Goal: Transaction & Acquisition: Book appointment/travel/reservation

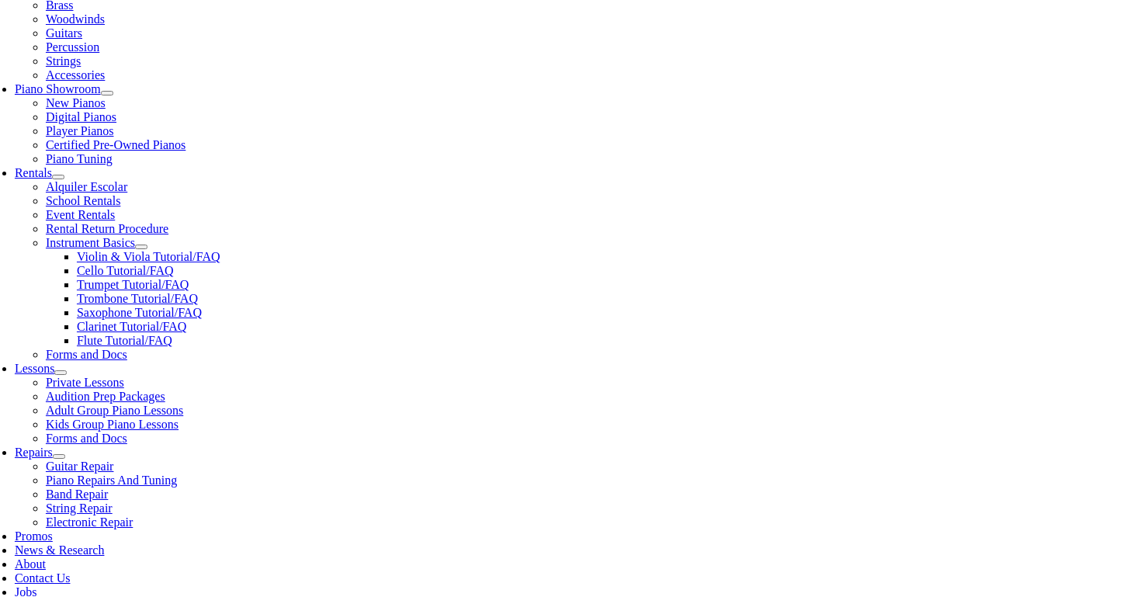
scroll to position [414, 0]
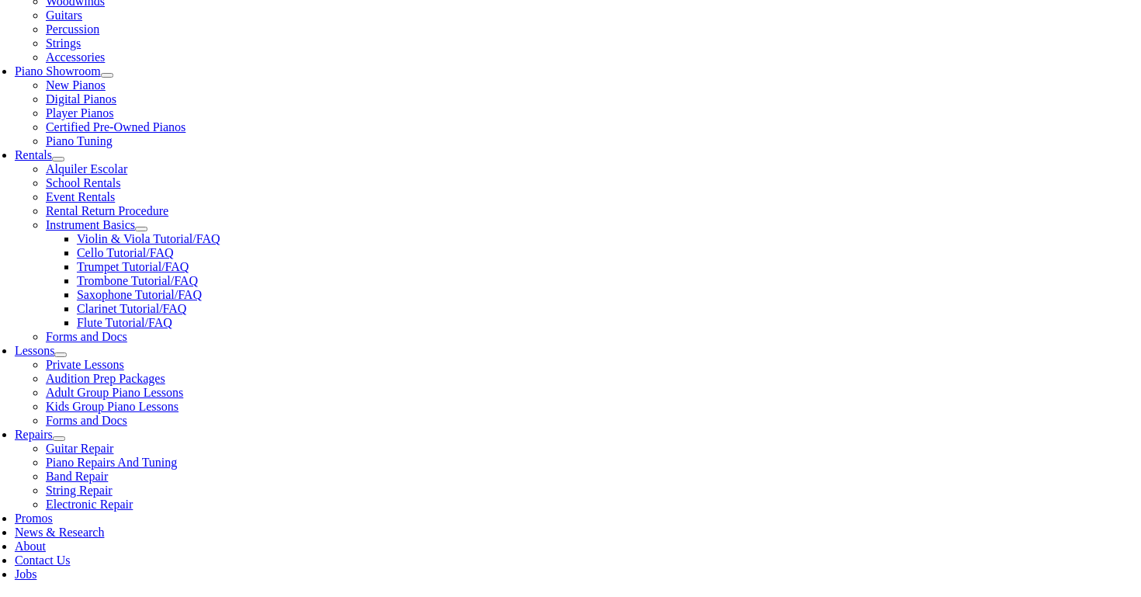
scroll to position [19, 0]
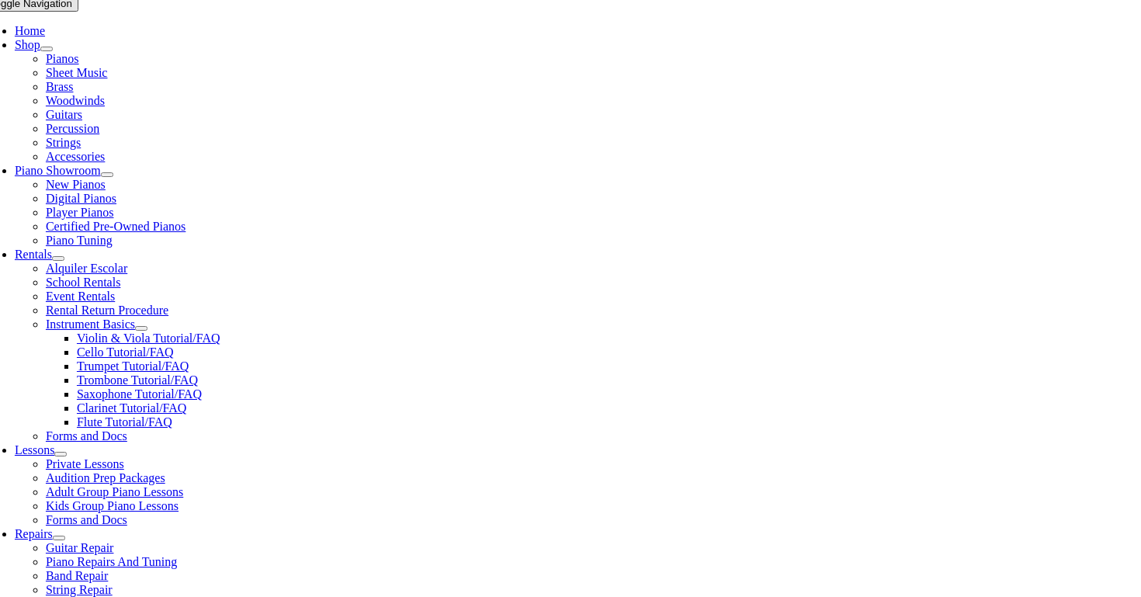
scroll to position [302, 0]
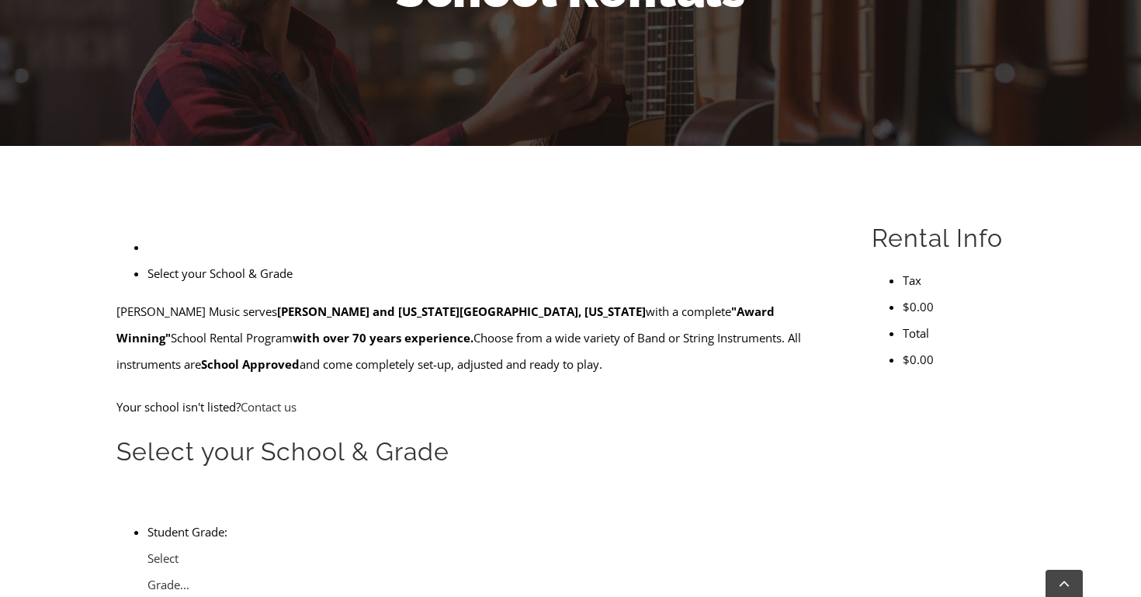
scroll to position [357, 0]
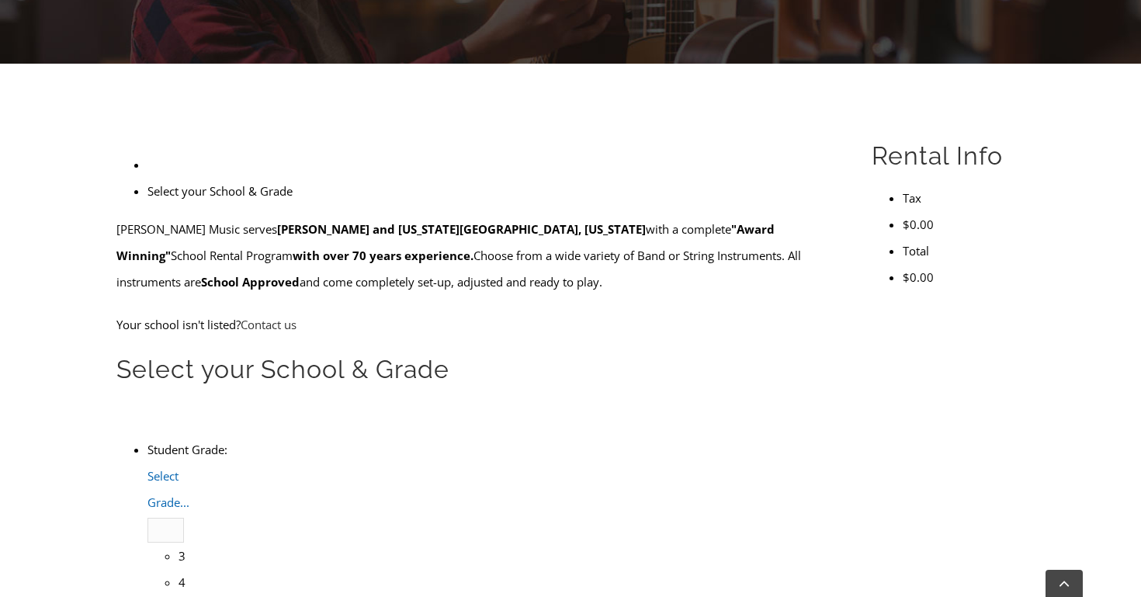
click at [189, 468] on span "Select Grade..." at bounding box center [168, 489] width 42 height 42
click at [184, 569] on li "4" at bounding box center [181, 582] width 5 height 26
type input "pi"
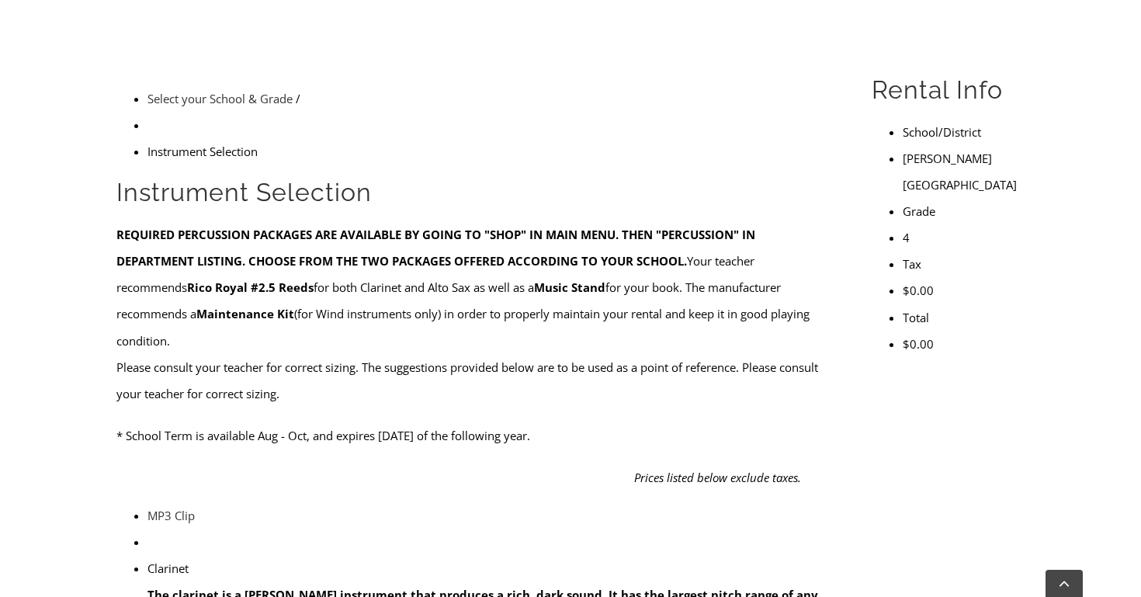
scroll to position [428, 0]
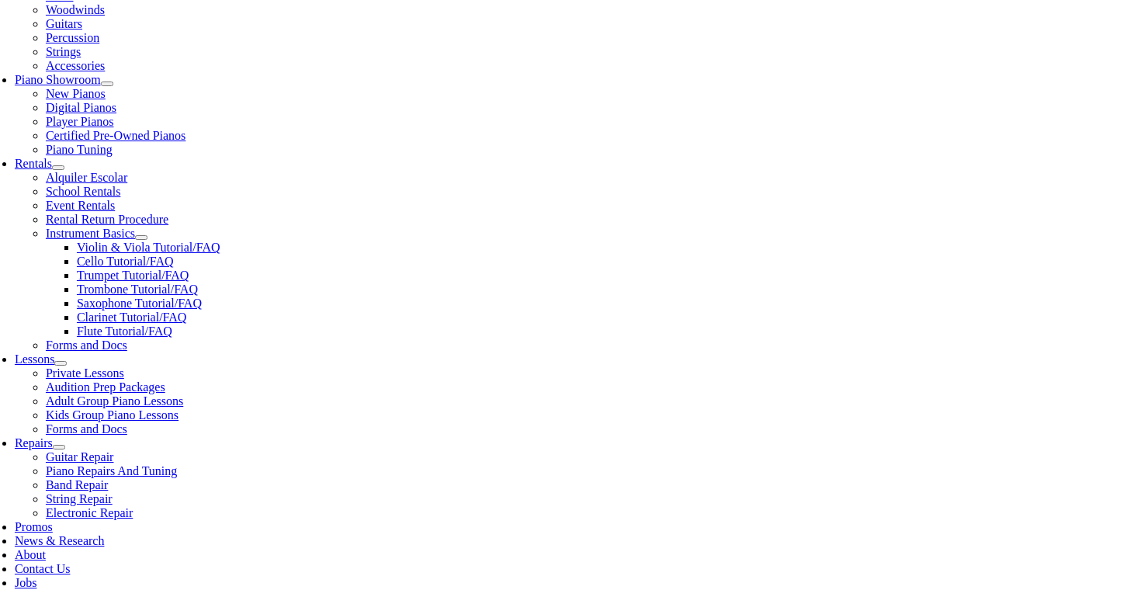
scroll to position [409, 0]
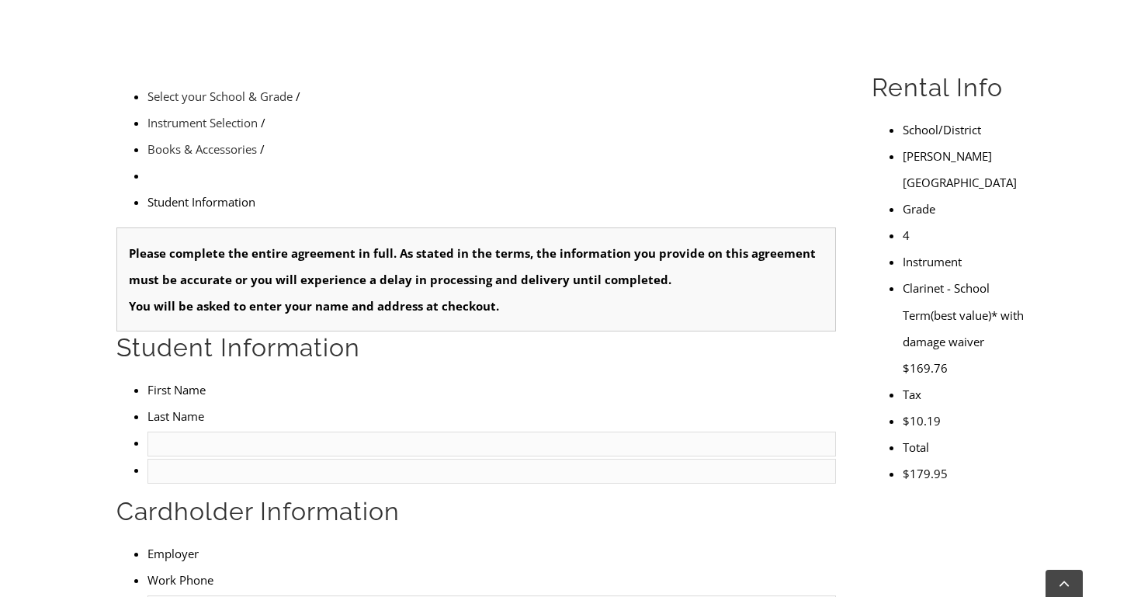
scroll to position [452, 0]
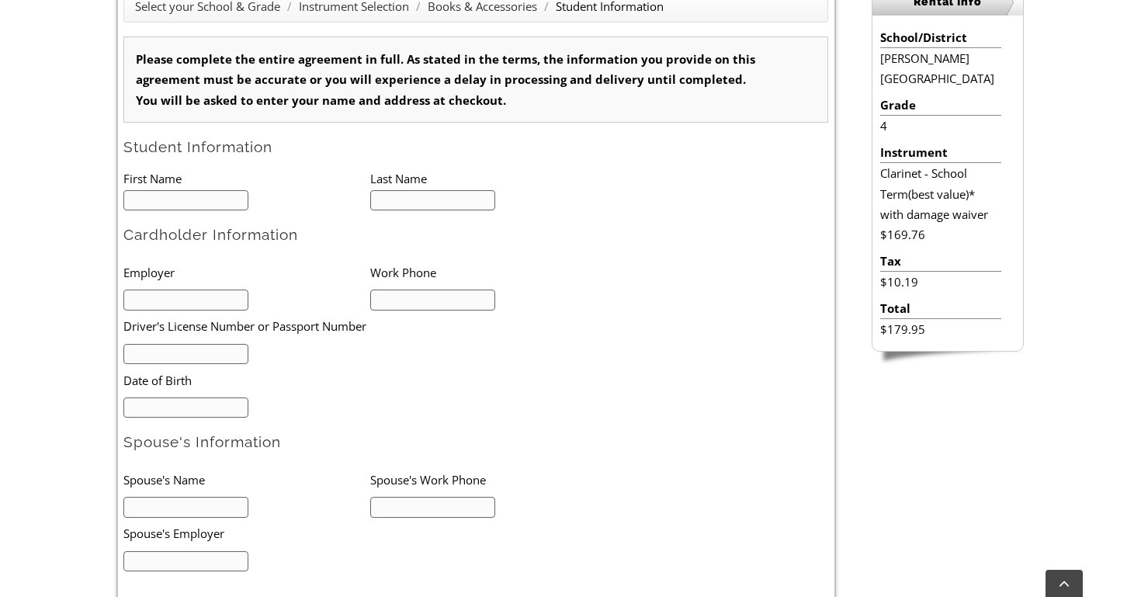
type input "1"
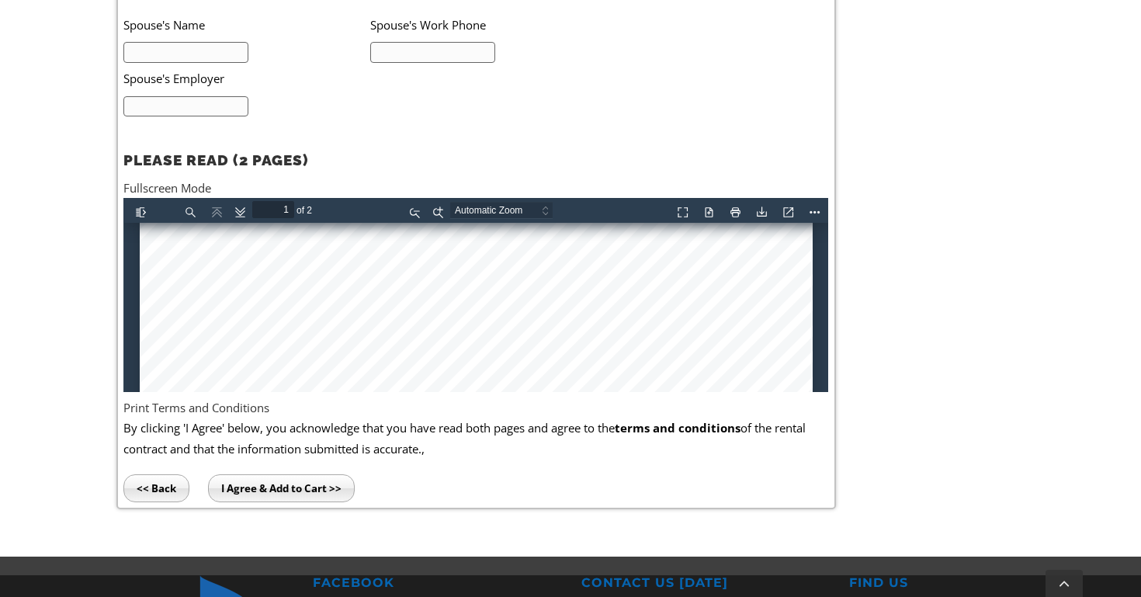
scroll to position [702, 0]
